Goal: Obtain resource: Obtain resource

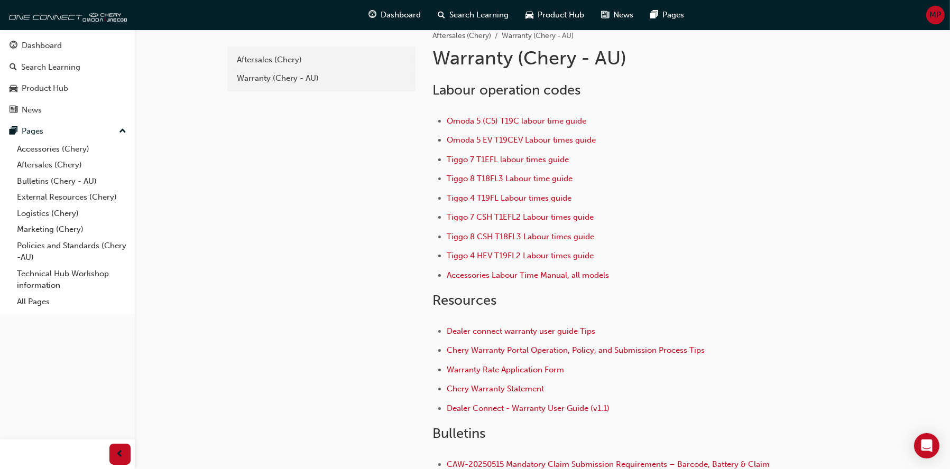
scroll to position [5, 0]
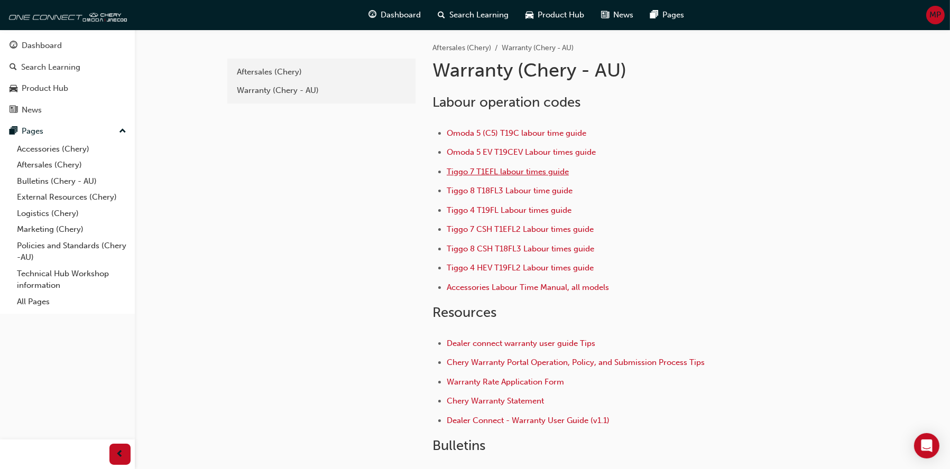
click at [512, 170] on span "Tiggo 7 T1EFL labour times guide" at bounding box center [508, 172] width 122 height 10
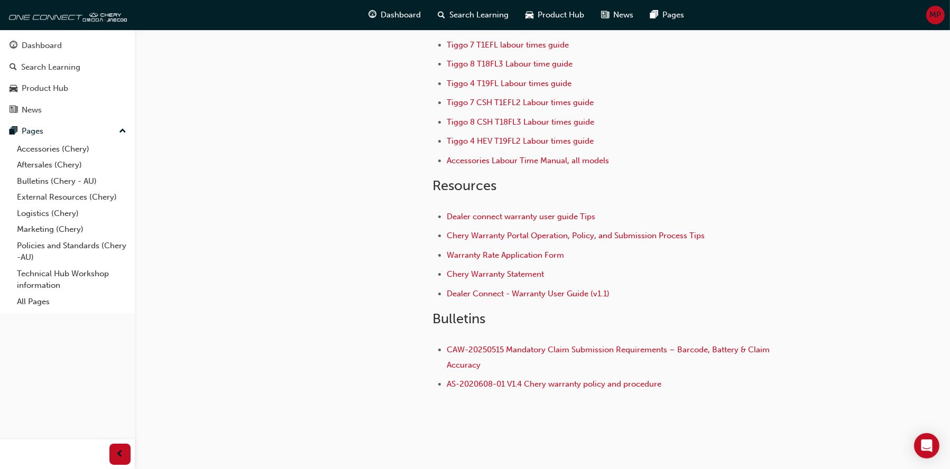
scroll to position [106, 0]
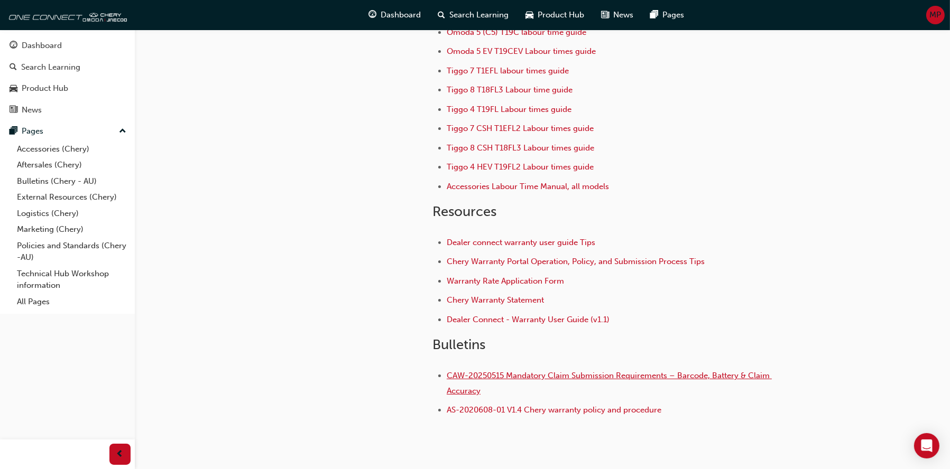
click at [617, 380] on span "CAW-20250515 Mandatory Claim Submission Requirements – Barcode, Battery & Claim…" at bounding box center [609, 383] width 325 height 25
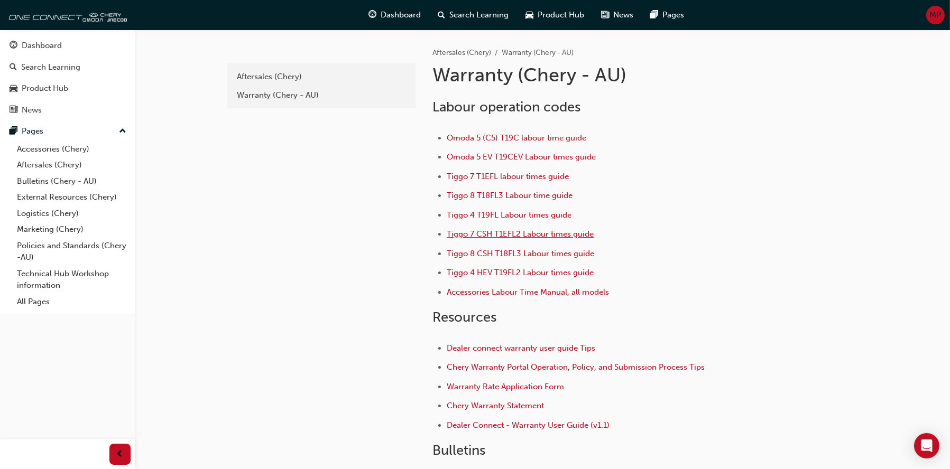
click at [537, 236] on span "Tiggo 7 CSH T1EFL2 Labour times guide" at bounding box center [520, 234] width 147 height 10
click at [289, 75] on div "Aftersales (Chery)" at bounding box center [321, 77] width 169 height 12
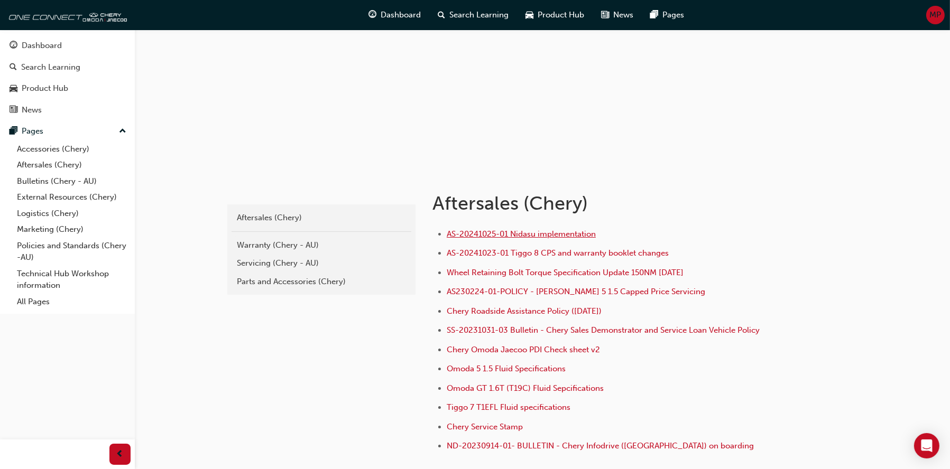
scroll to position [53, 0]
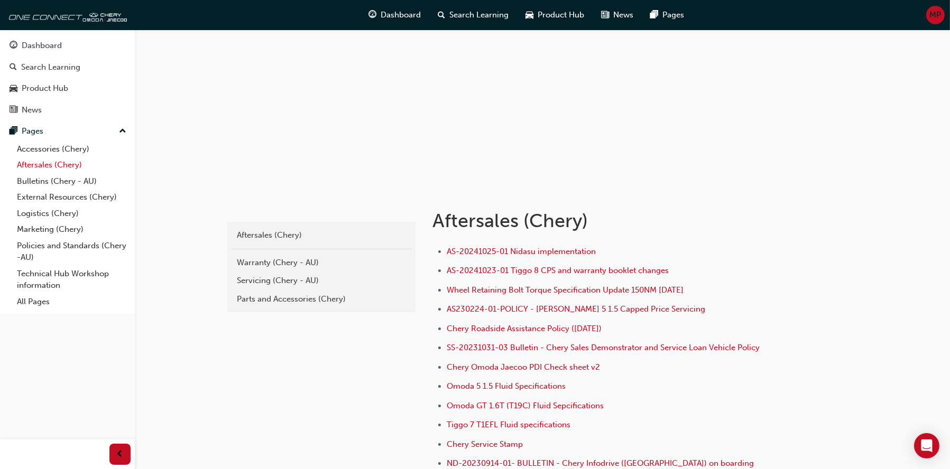
click at [55, 163] on link "Aftersales (Chery)" at bounding box center [72, 165] width 118 height 16
click at [260, 266] on div "Warranty (Chery - AU)" at bounding box center [321, 263] width 169 height 12
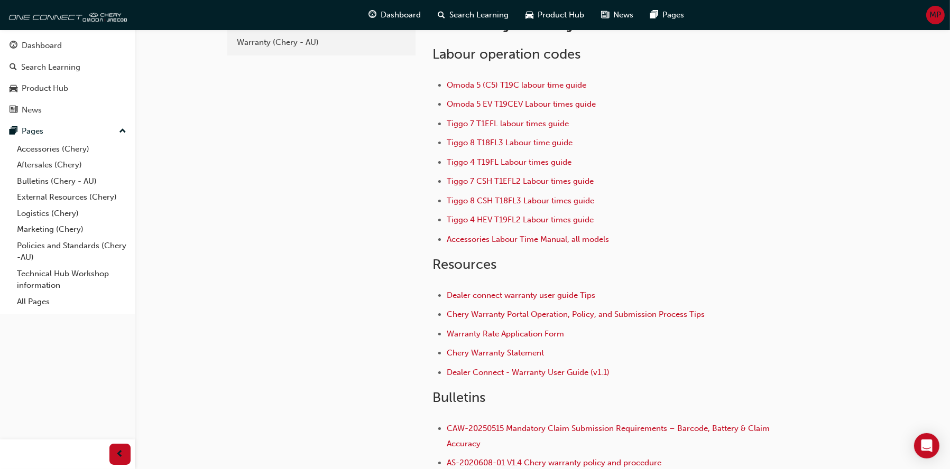
scroll to position [106, 0]
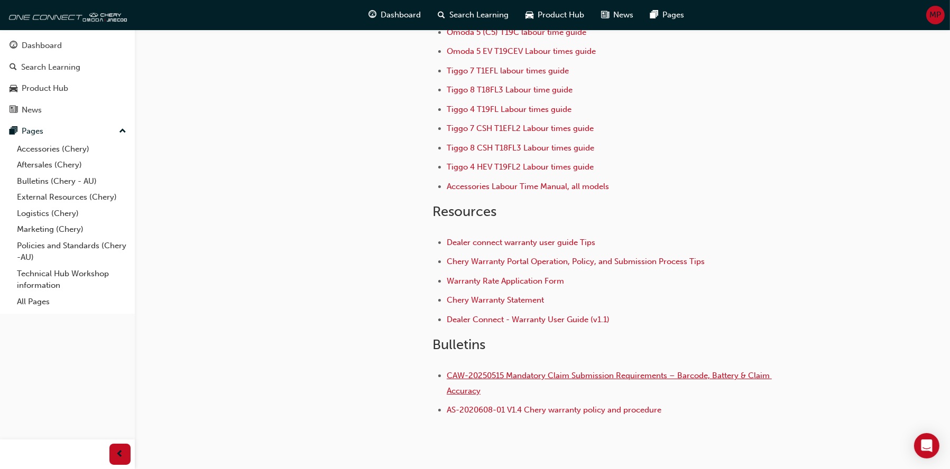
click at [596, 382] on span "CAW-20250515 Mandatory Claim Submission Requirements – Barcode, Battery & Claim…" at bounding box center [609, 383] width 325 height 25
